Goal: Find specific page/section: Find specific page/section

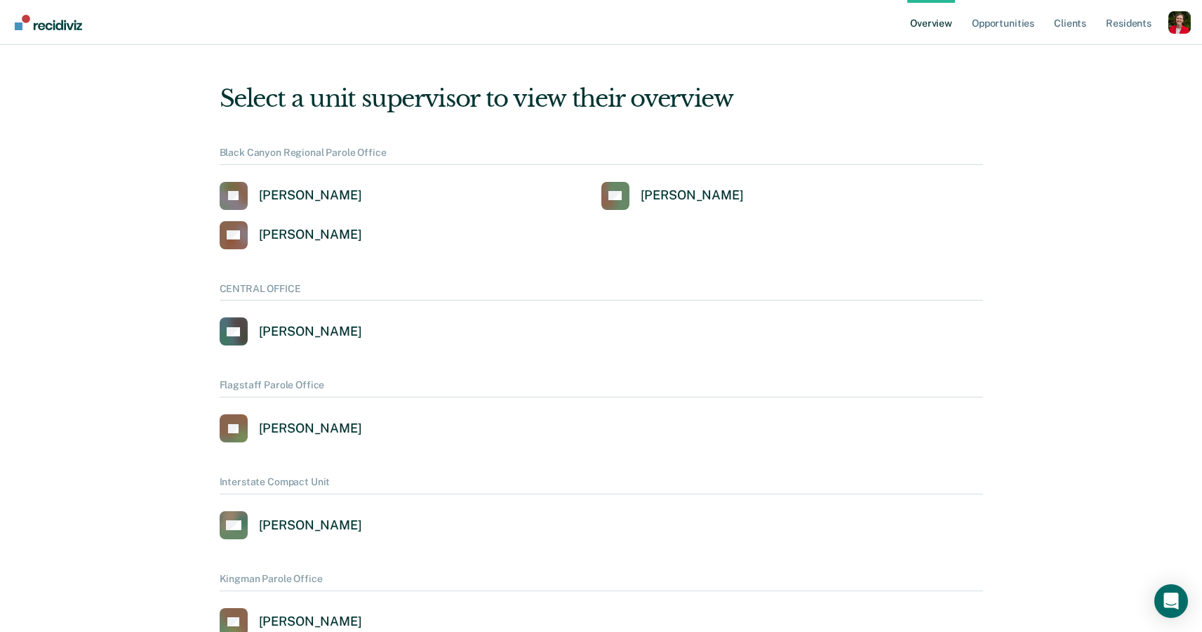
drag, startPoint x: 1179, startPoint y: 23, endPoint x: 1053, endPoint y: 48, distance: 128.8
click at [1178, 23] on div "Profile dropdown button" at bounding box center [1180, 22] width 22 height 22
click at [1089, 53] on link "Profile" at bounding box center [1123, 57] width 113 height 12
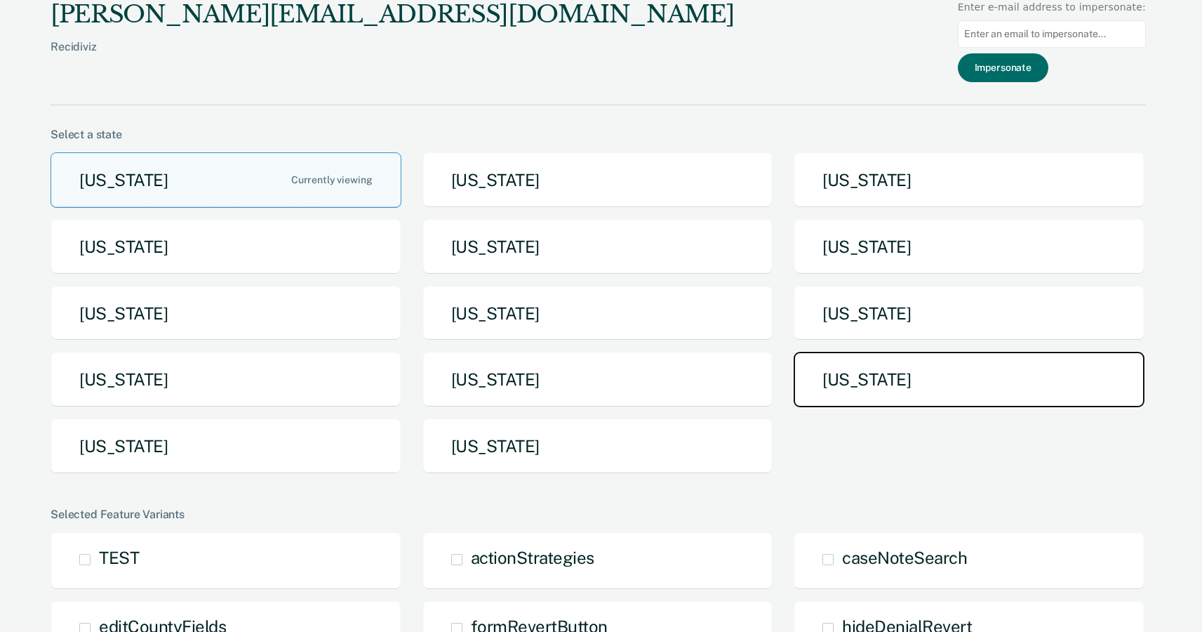
click at [842, 358] on button "Tennessee" at bounding box center [969, 379] width 351 height 55
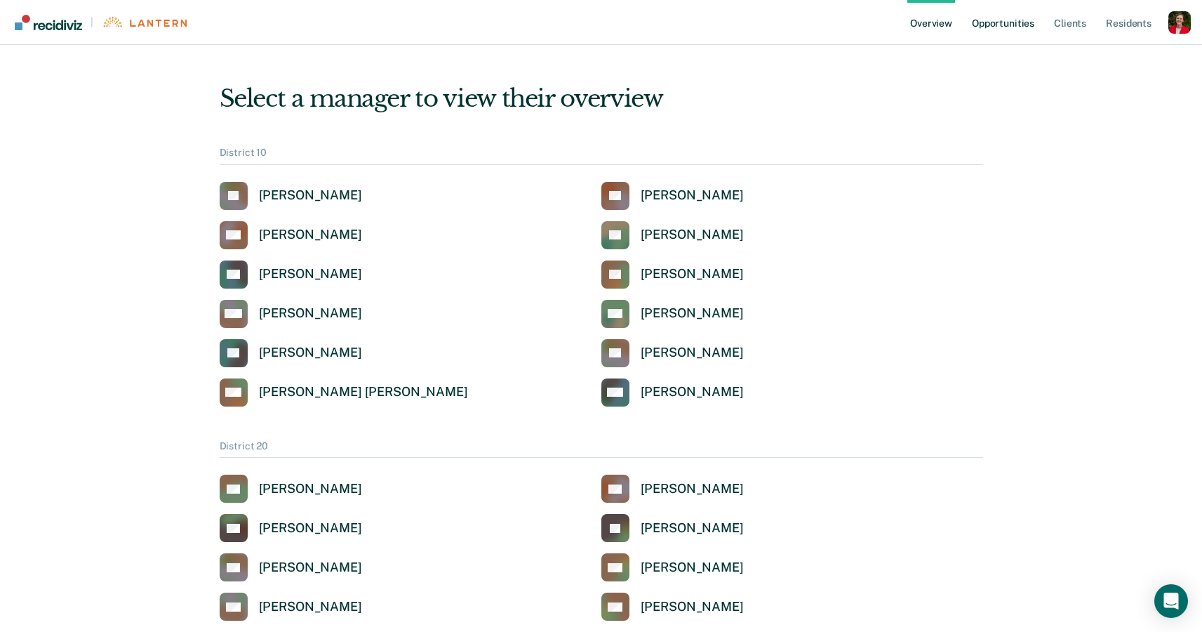
click at [983, 18] on link "Opportunities" at bounding box center [1003, 22] width 68 height 45
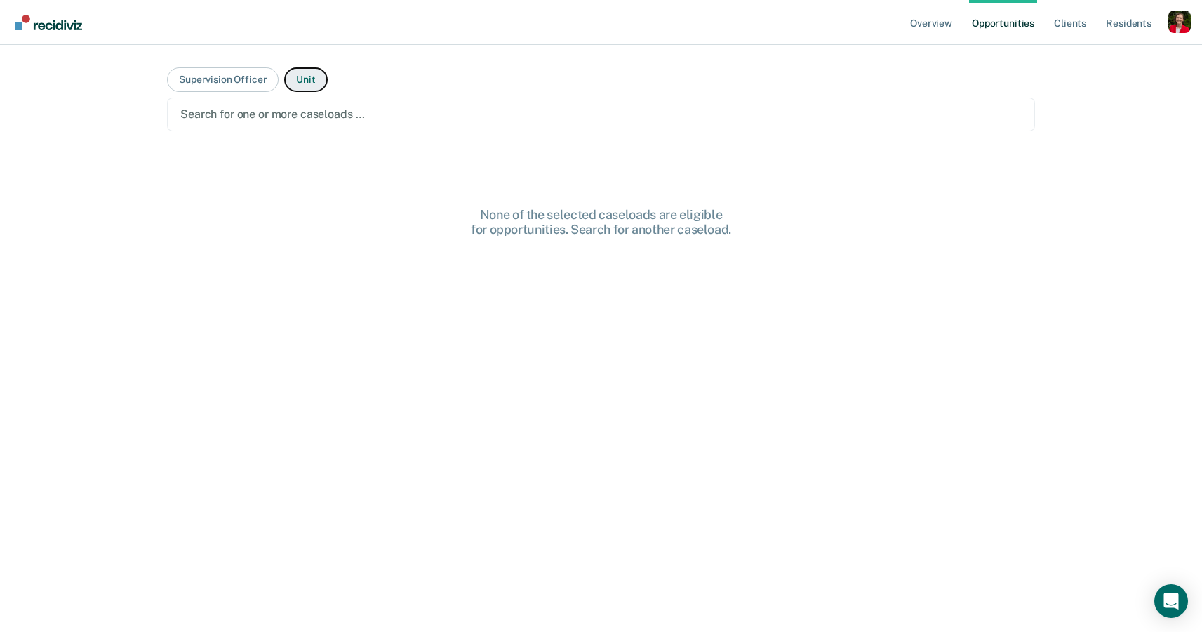
click at [307, 77] on button "Unit" at bounding box center [305, 79] width 43 height 25
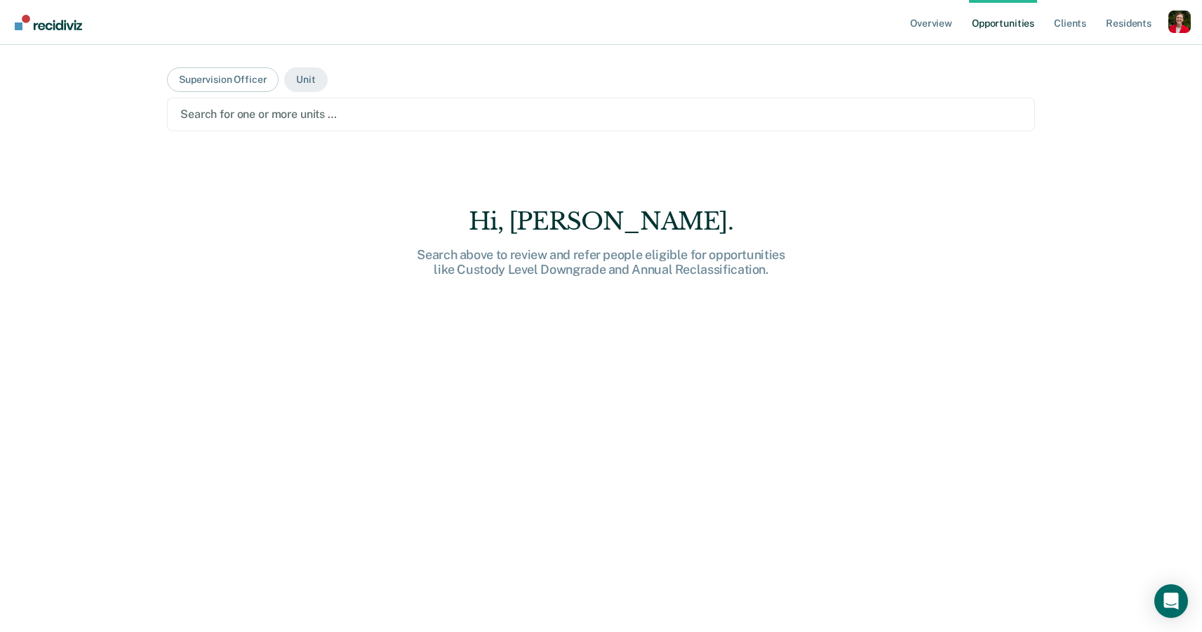
click at [280, 114] on div at bounding box center [601, 114] width 842 height 16
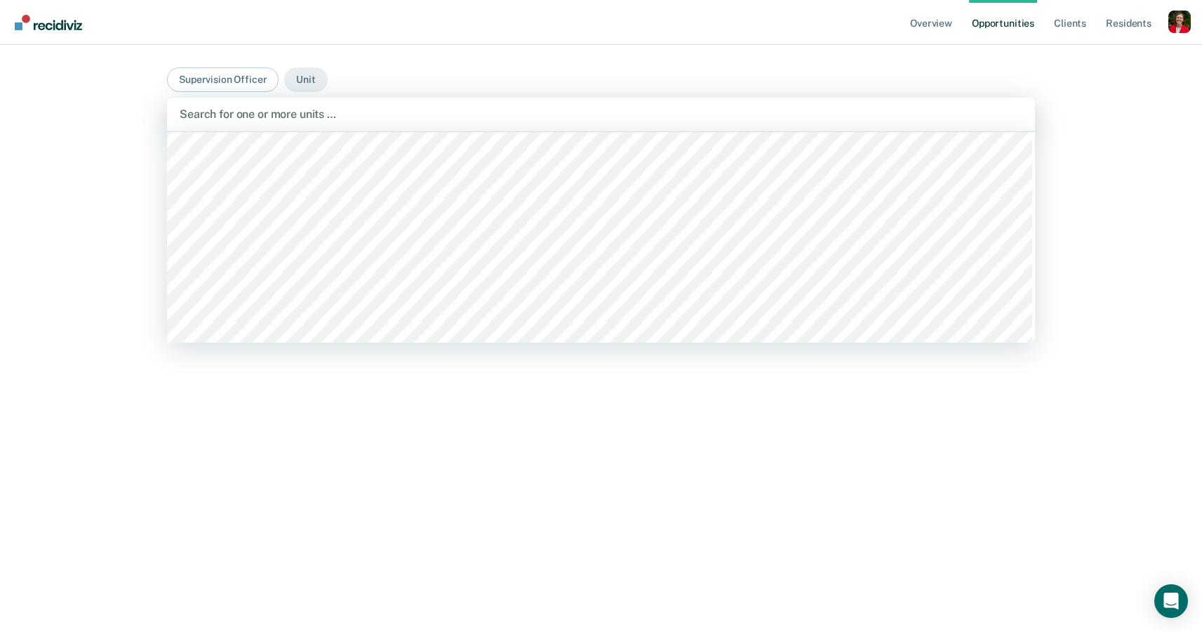
scroll to position [7591, 0]
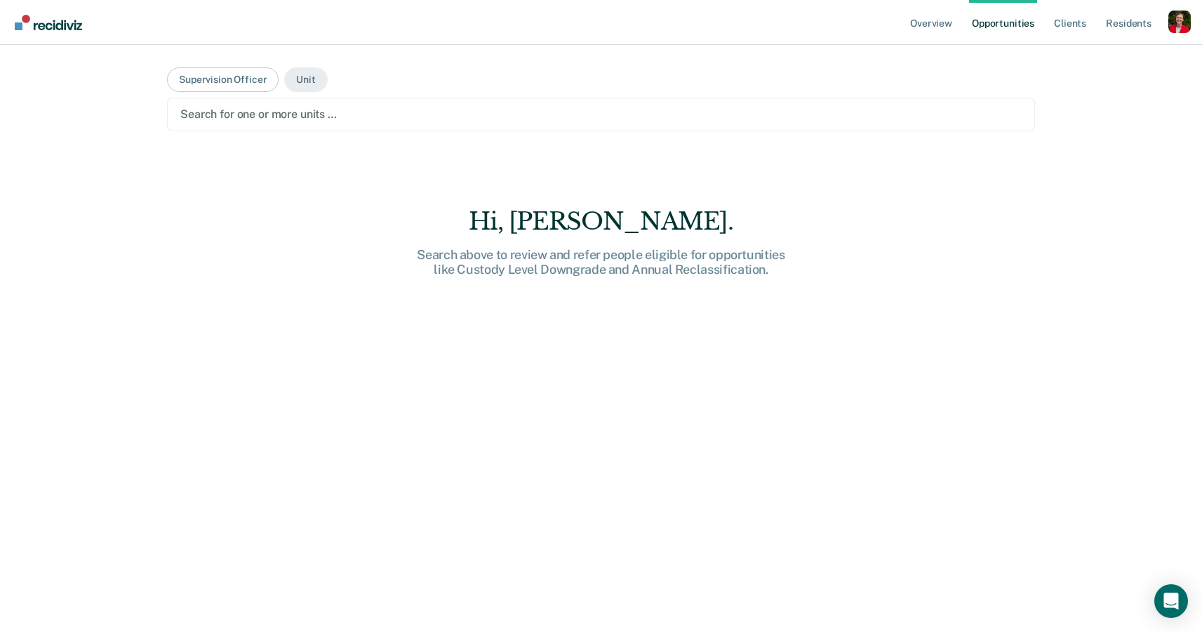
click at [98, 73] on div "Overview Opportunities Client s Resident s Profile How it works Go to Pathways …" at bounding box center [601, 316] width 1202 height 632
